Goal: Information Seeking & Learning: Learn about a topic

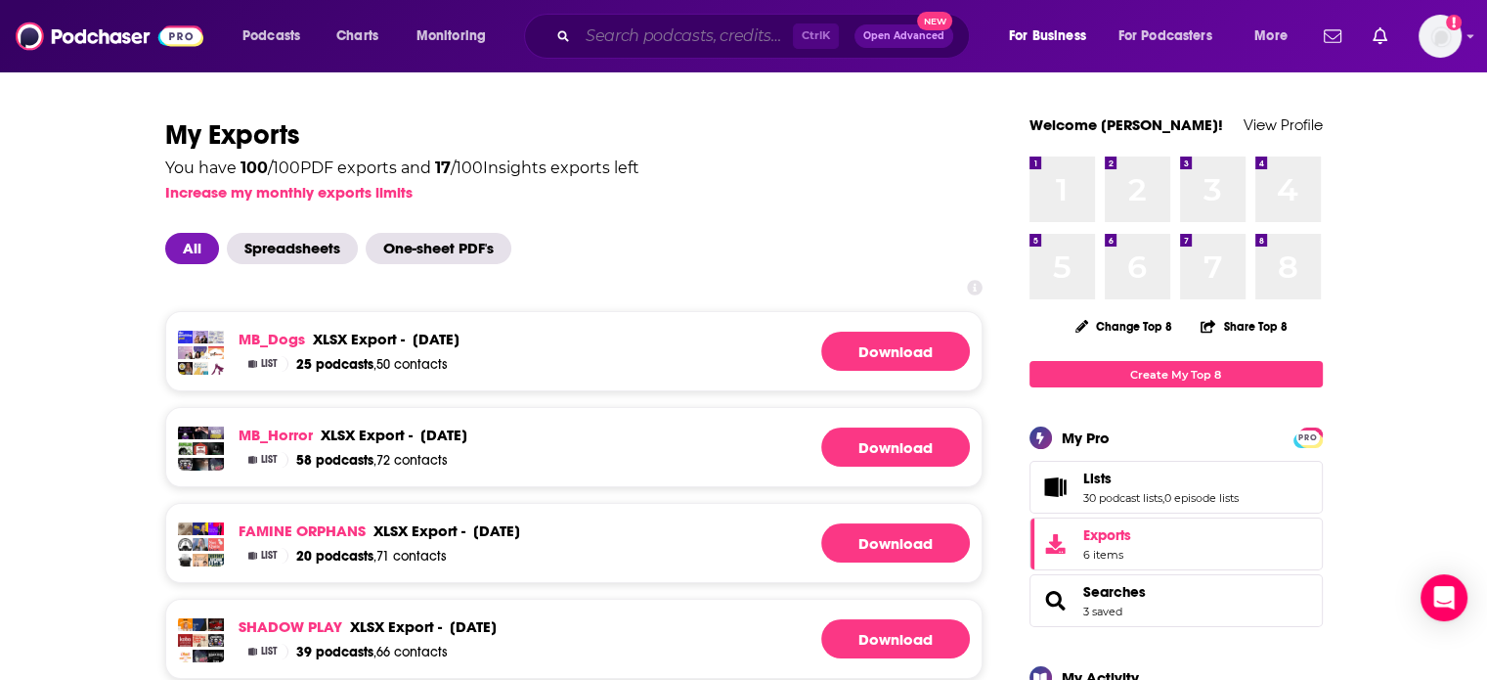
click at [723, 37] on input "Search podcasts, credits, & more..." at bounding box center [685, 36] width 215 height 31
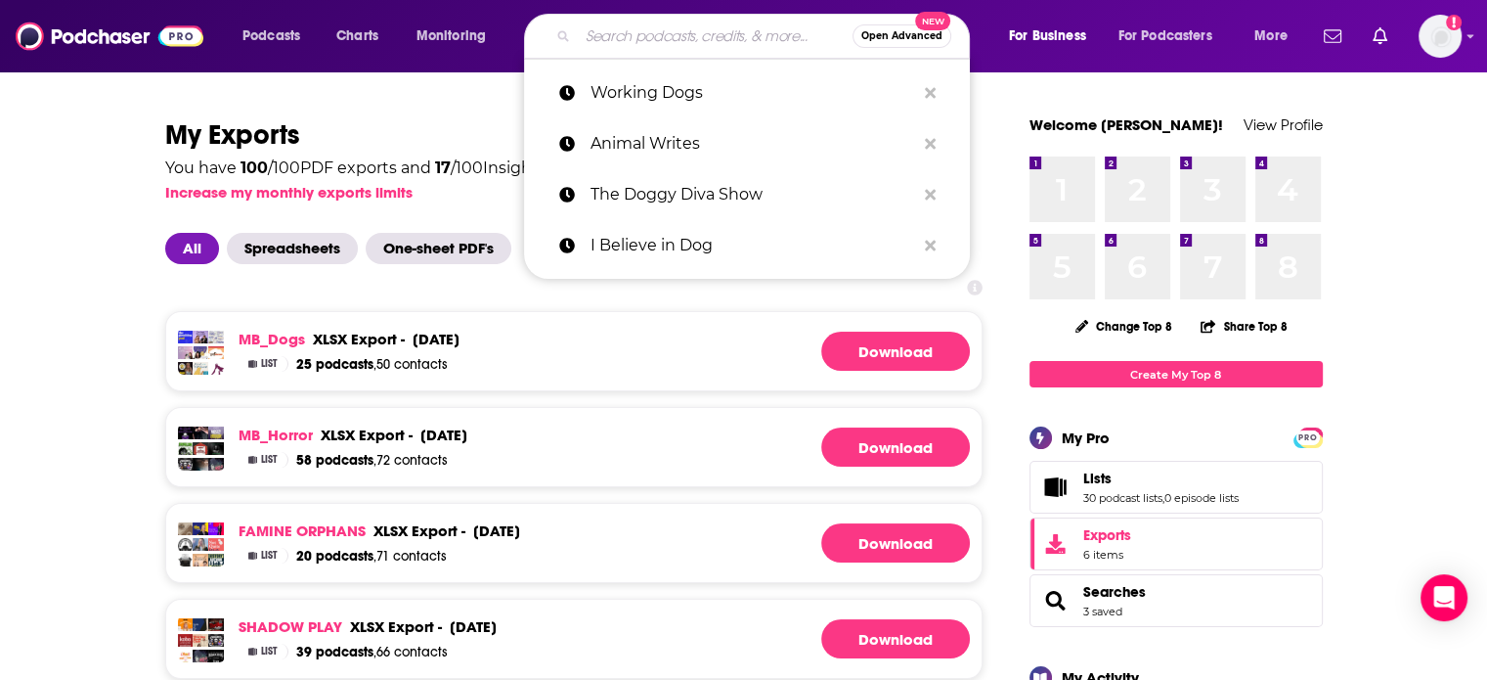
paste input "[PERSON_NAME]"
type input "[PERSON_NAME]"
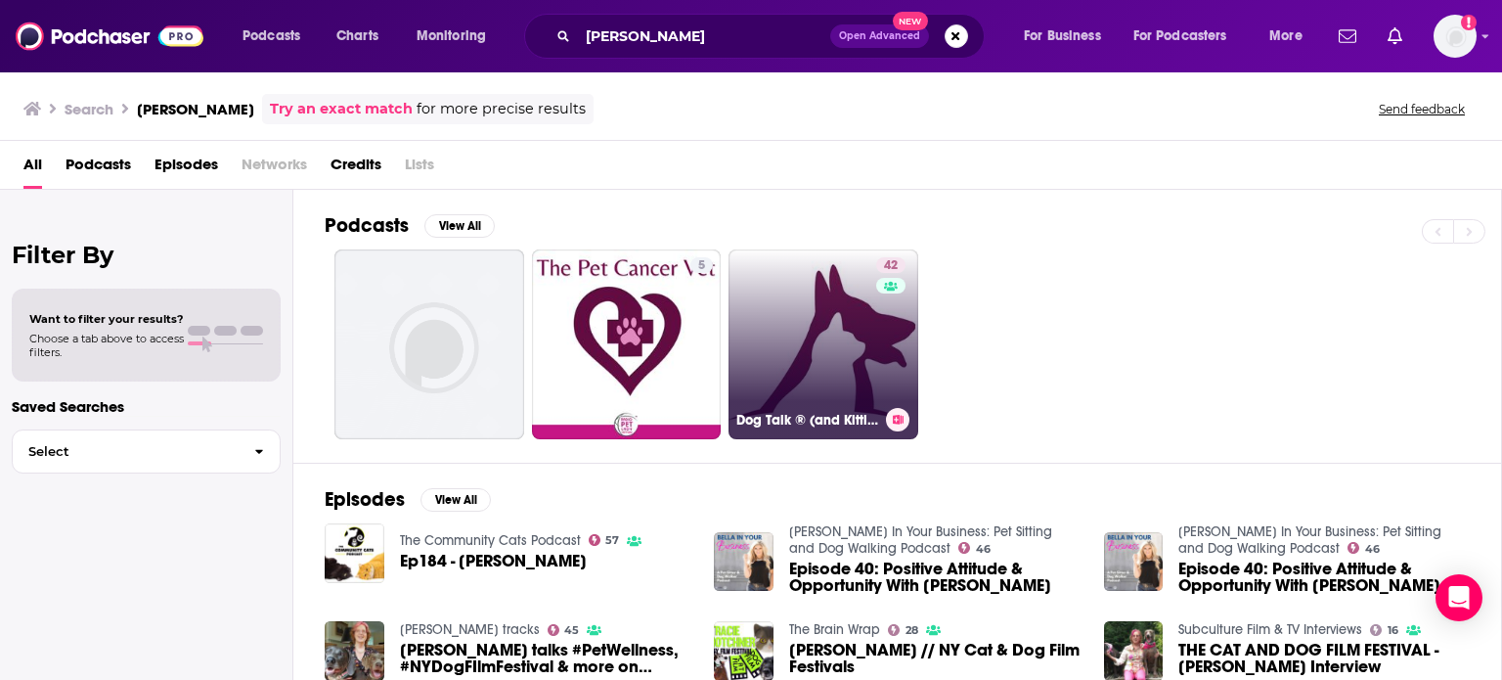
click at [798, 325] on link "42 Dog Talk ® (and Kitties Too!)" at bounding box center [823, 344] width 190 height 190
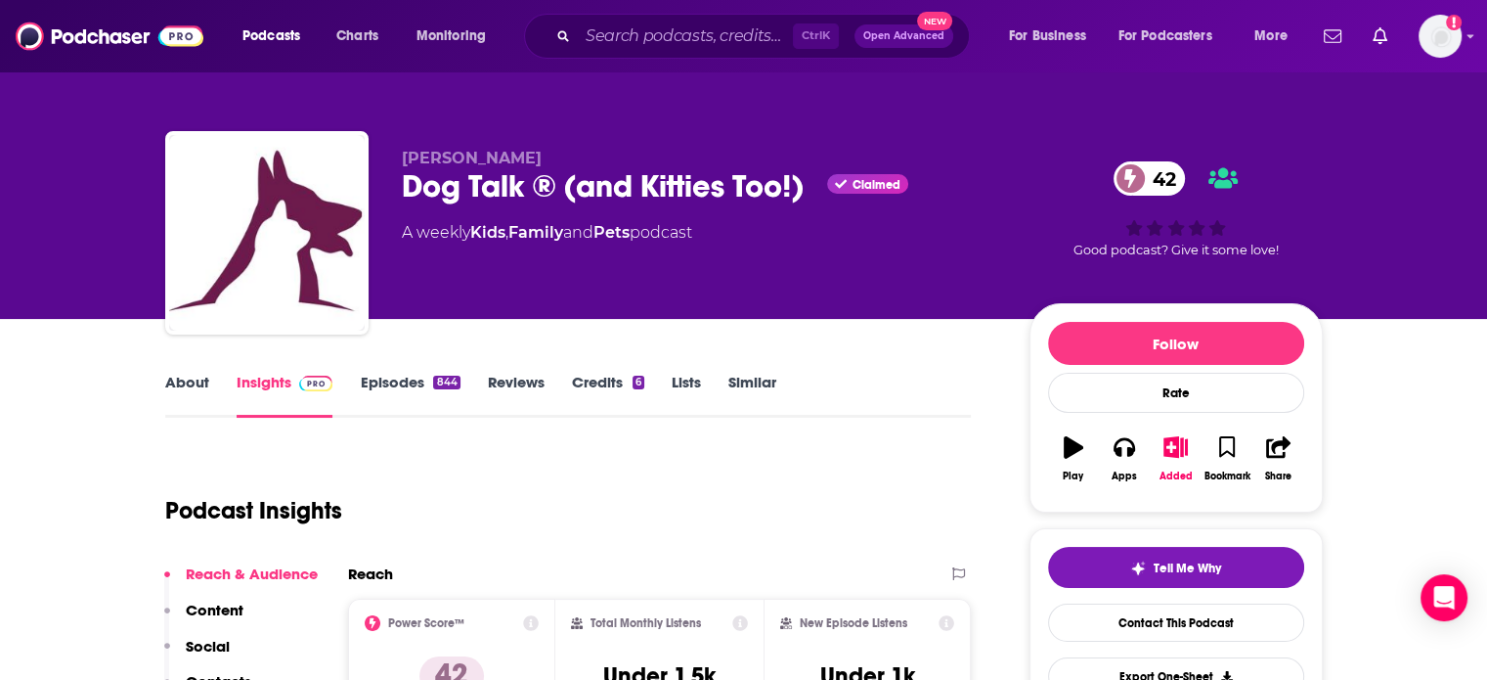
scroll to position [98, 0]
